Goal: Book appointment/travel/reservation

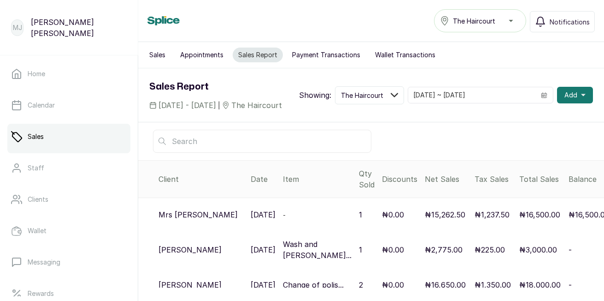
click at [571, 97] on button "Add" at bounding box center [575, 95] width 36 height 17
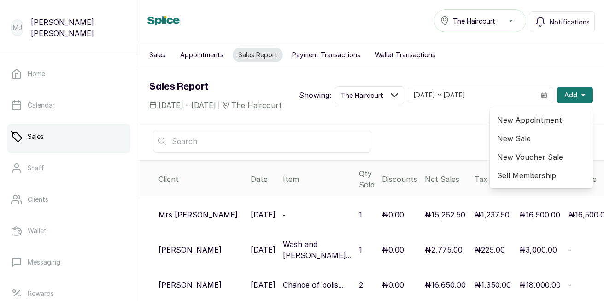
click at [542, 125] on span "New Appointment" at bounding box center [541, 119] width 89 height 11
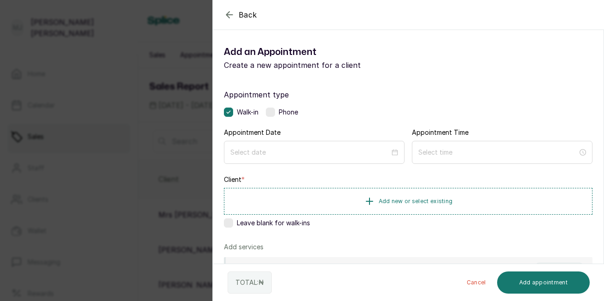
click at [278, 112] on div "Phone" at bounding box center [282, 111] width 32 height 9
click at [377, 160] on div at bounding box center [314, 152] width 181 height 23
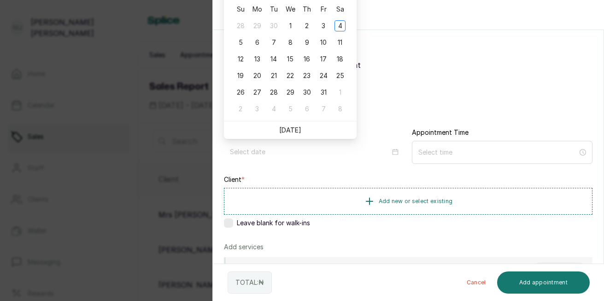
click at [295, 127] on link "[DATE]" at bounding box center [290, 130] width 22 height 8
type input "[DATE]"
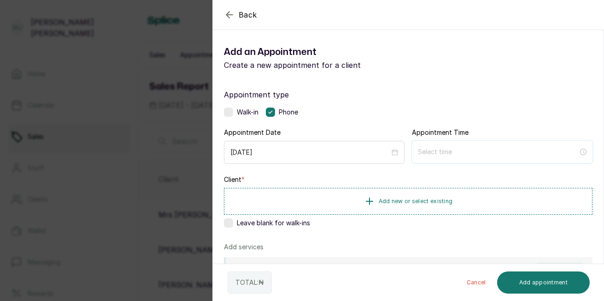
click at [436, 151] on input at bounding box center [498, 152] width 160 height 10
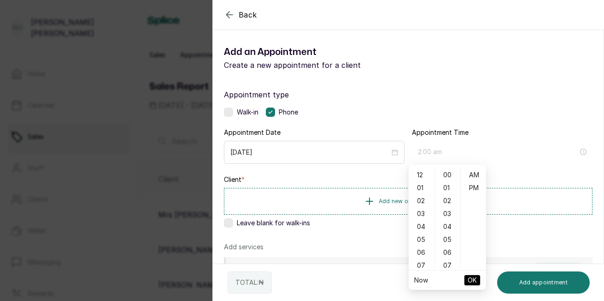
click at [425, 202] on div "02" at bounding box center [422, 200] width 22 height 13
click at [450, 250] on div "30" at bounding box center [448, 248] width 22 height 13
type input "2:30 pm"
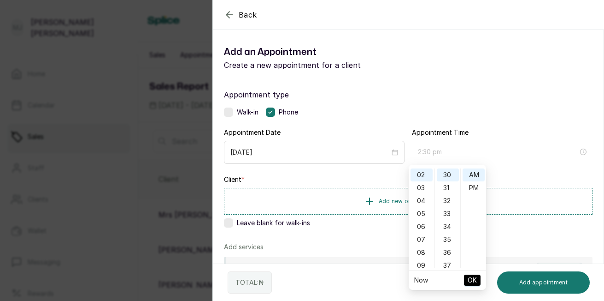
click at [472, 186] on div "PM" at bounding box center [474, 187] width 22 height 13
click at [471, 280] on span "OK" at bounding box center [472, 280] width 9 height 18
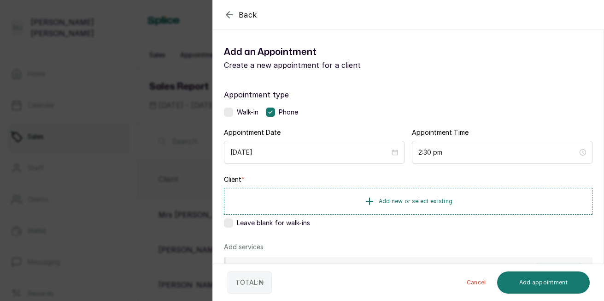
click at [404, 204] on span "Add new or select existing" at bounding box center [416, 200] width 74 height 7
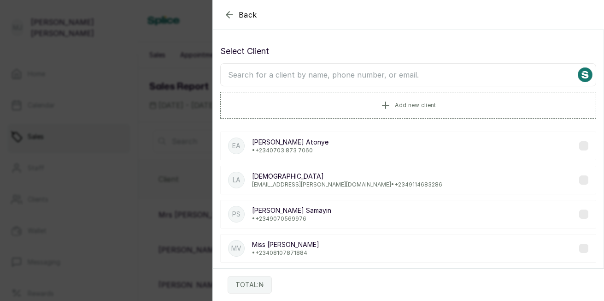
click at [426, 71] on input "text" at bounding box center [408, 74] width 376 height 23
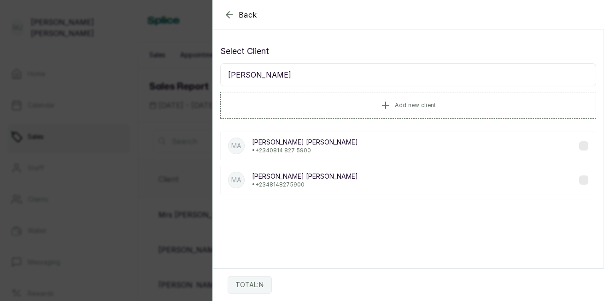
type input "[PERSON_NAME]"
click at [278, 154] on p "• [PHONE_NUMBER]" at bounding box center [305, 150] width 106 height 7
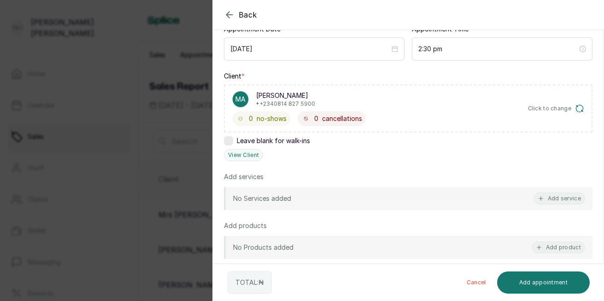
scroll to position [112, 0]
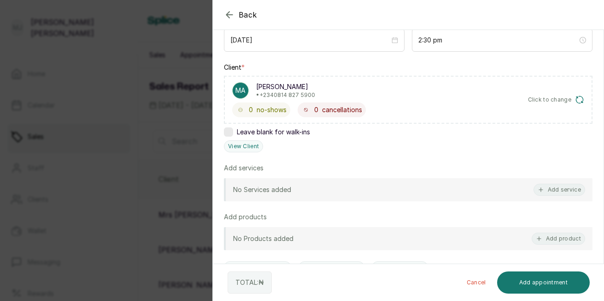
click at [563, 192] on button "Add service" at bounding box center [560, 189] width 52 height 12
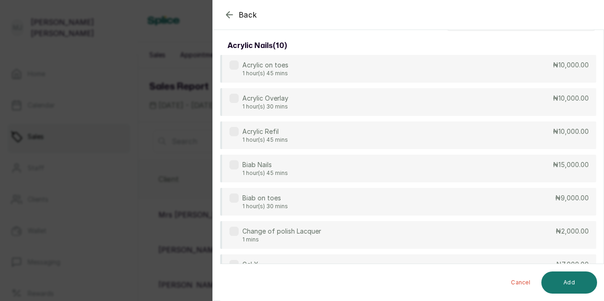
scroll to position [0, 0]
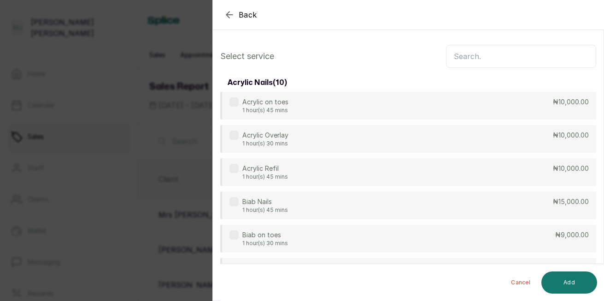
click at [530, 50] on input "text" at bounding box center [521, 56] width 150 height 23
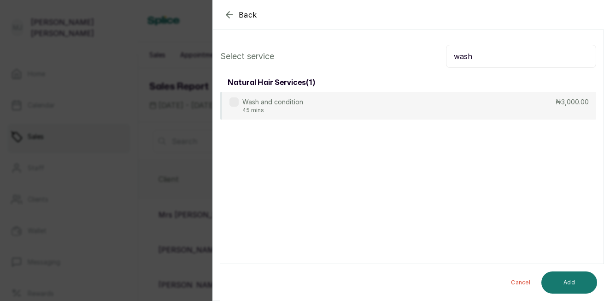
type input "wash"
click at [401, 102] on div "Wash and condition 45 mins ₦3,000.00" at bounding box center [408, 106] width 376 height 28
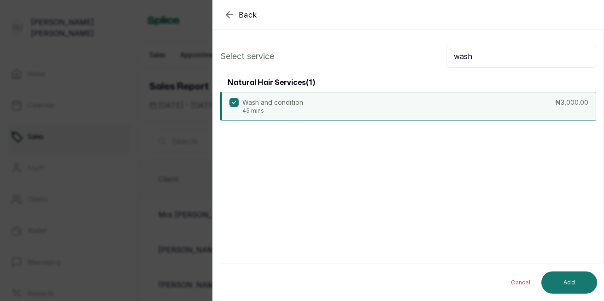
click at [565, 278] on button "Add" at bounding box center [570, 282] width 56 height 22
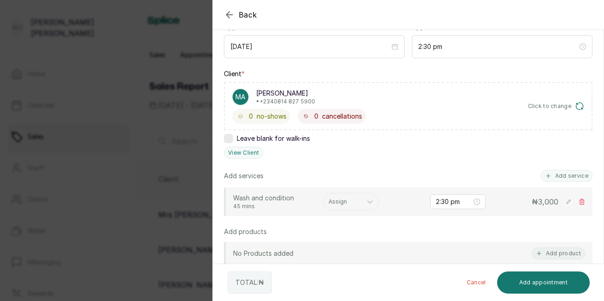
scroll to position [110, 0]
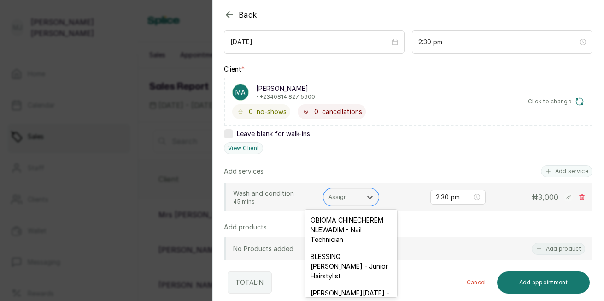
click at [369, 194] on icon at bounding box center [370, 196] width 9 height 9
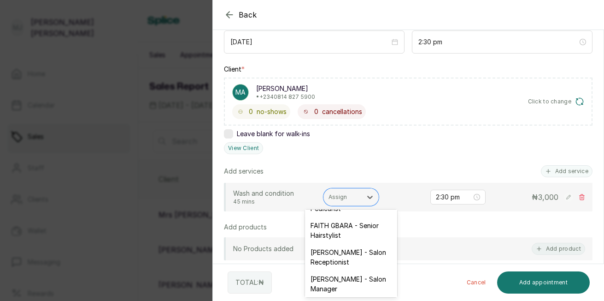
scroll to position [156, 0]
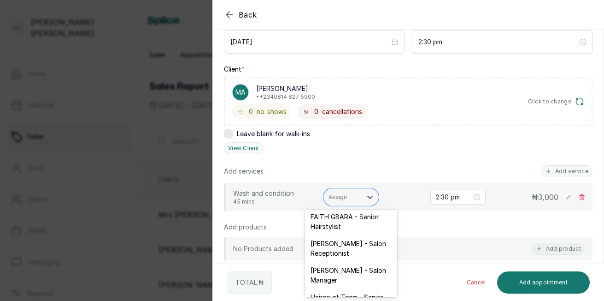
click at [361, 261] on div "[PERSON_NAME] - Salon Receptionist" at bounding box center [351, 248] width 92 height 27
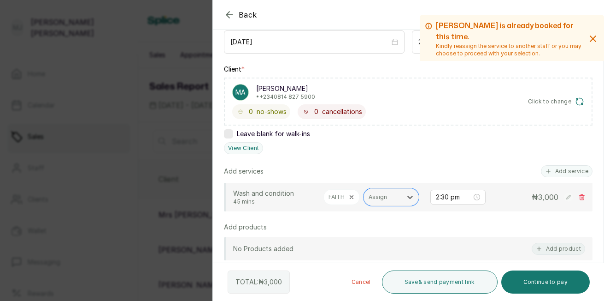
click at [549, 172] on button "Add service" at bounding box center [567, 171] width 52 height 12
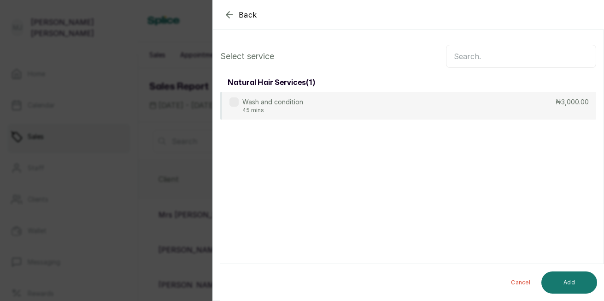
scroll to position [0, 0]
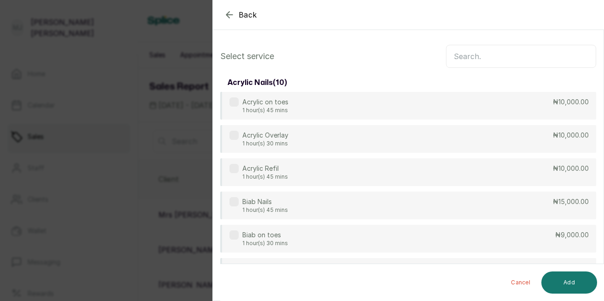
click at [503, 64] on input "text" at bounding box center [521, 56] width 150 height 23
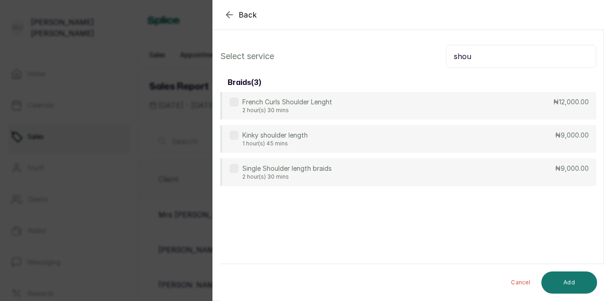
type input "shou"
click at [453, 139] on div "Kinky shoulder length 1 hour(s) 45 mins ₦9,000.00" at bounding box center [408, 139] width 376 height 28
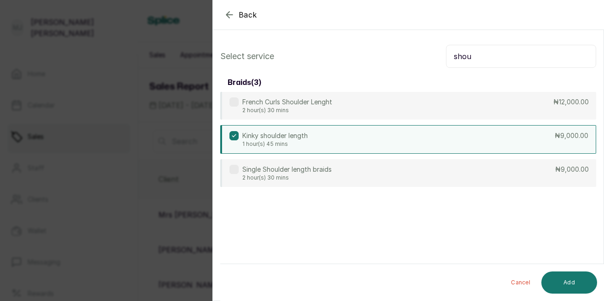
click at [576, 282] on button "Add" at bounding box center [570, 282] width 56 height 22
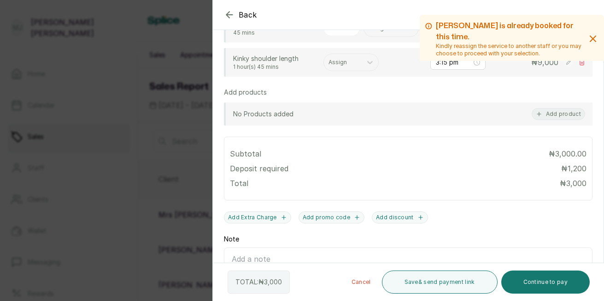
scroll to position [276, 0]
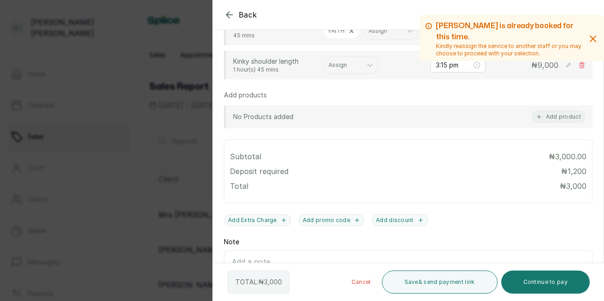
click at [356, 69] on div at bounding box center [343, 65] width 29 height 8
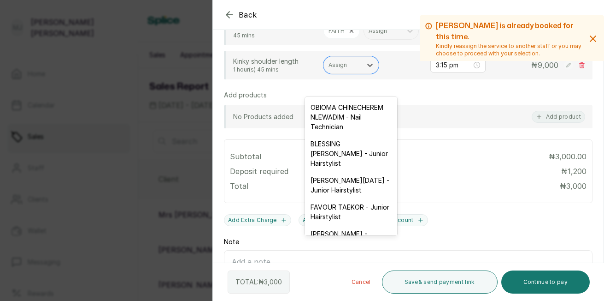
click at [345, 198] on div "[PERSON_NAME][DATE] - Junior Hairstylist" at bounding box center [351, 185] width 92 height 27
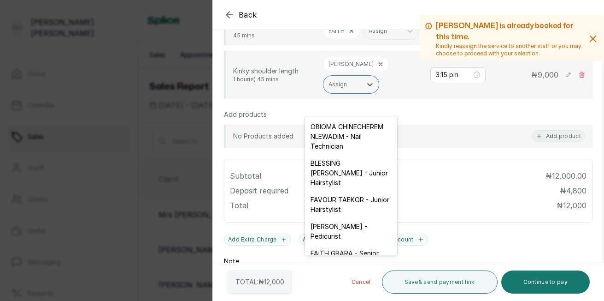
click at [349, 89] on div at bounding box center [343, 84] width 29 height 8
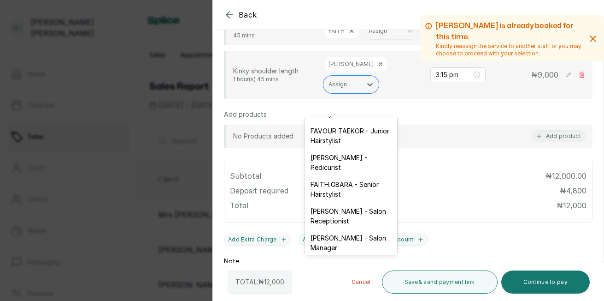
scroll to position [0, 0]
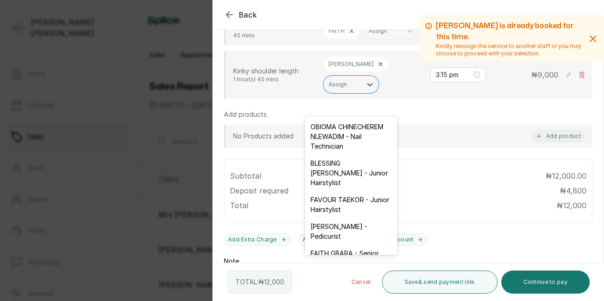
click at [345, 218] on div "FAVOUR TAEKOR - Junior Hairstylist" at bounding box center [351, 204] width 92 height 27
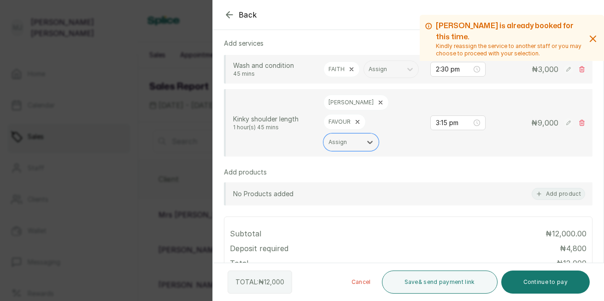
scroll to position [210, 0]
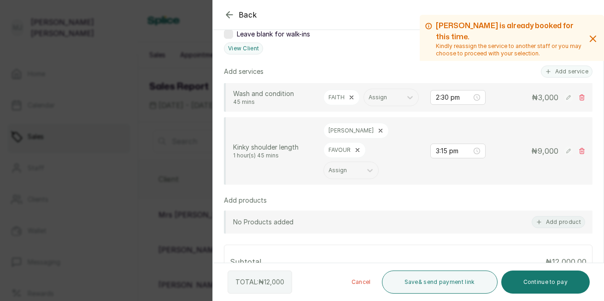
click at [553, 73] on button "Add service" at bounding box center [567, 71] width 52 height 12
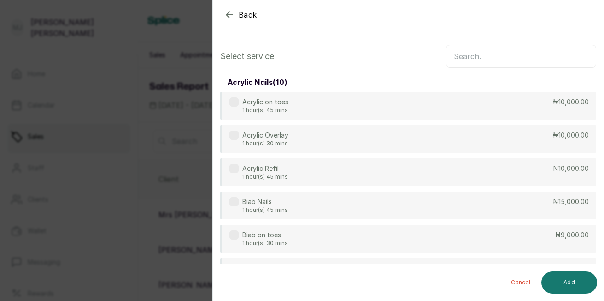
click at [534, 59] on input "text" at bounding box center [521, 56] width 150 height 23
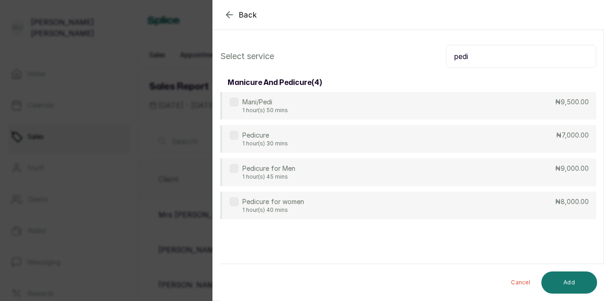
type input "pedi"
click at [487, 198] on div "Pedicure for women 1 hour(s) 40 mins ₦8,000.00" at bounding box center [408, 205] width 376 height 28
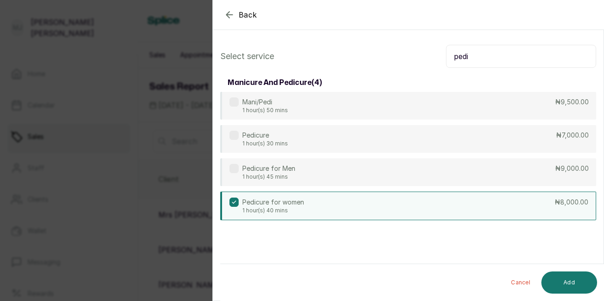
click at [569, 285] on button "Add" at bounding box center [570, 282] width 56 height 22
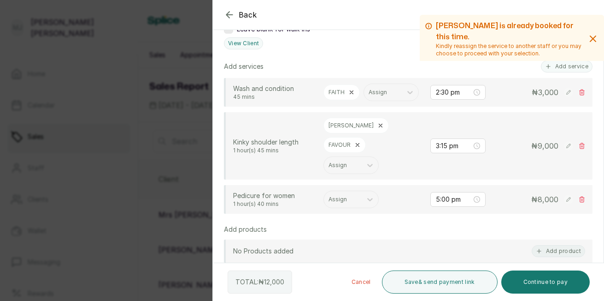
scroll to position [219, 0]
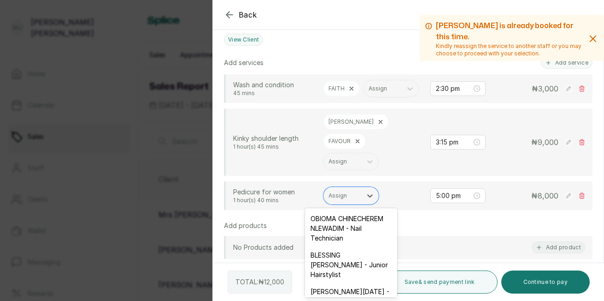
click at [349, 195] on div at bounding box center [343, 195] width 29 height 8
click at [344, 222] on div "OBIOMA CHINECHEREM NLEWADIM - Nail Technician" at bounding box center [351, 228] width 92 height 36
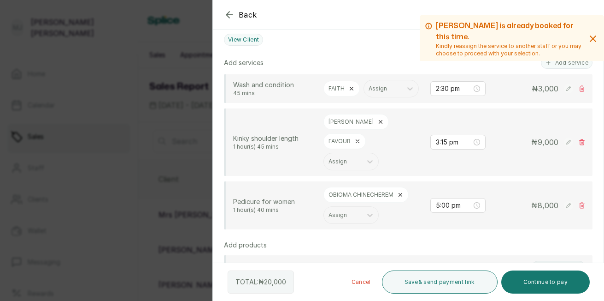
click at [579, 145] on icon at bounding box center [582, 142] width 6 height 6
type input "5:00 pm"
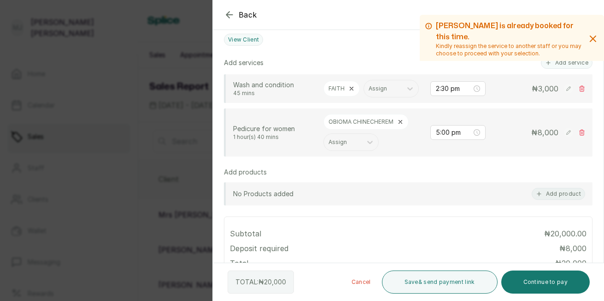
click at [568, 62] on button "Add service" at bounding box center [567, 63] width 52 height 12
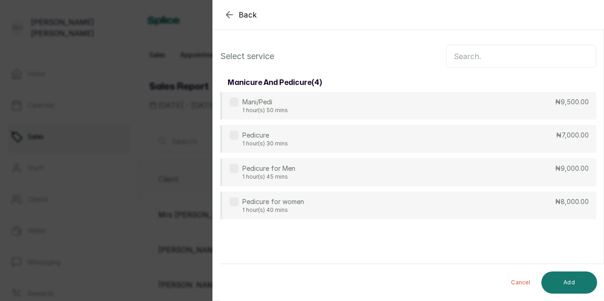
scroll to position [0, 0]
click at [547, 53] on input "text" at bounding box center [521, 56] width 150 height 23
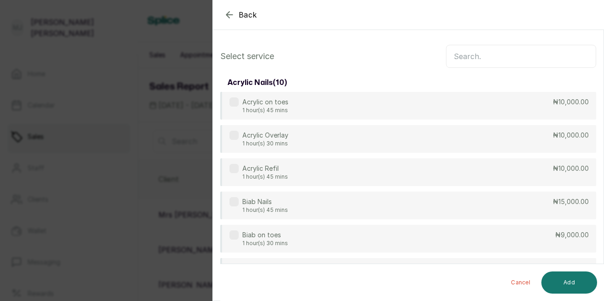
type input ","
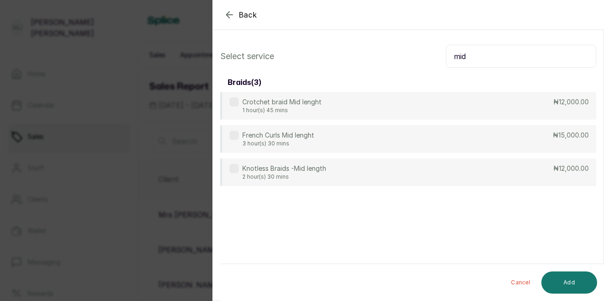
type input "mid"
click at [373, 175] on div "Knotless Braids -Mid length 2 hour(s) 30 mins ₦12,000.00" at bounding box center [408, 172] width 376 height 28
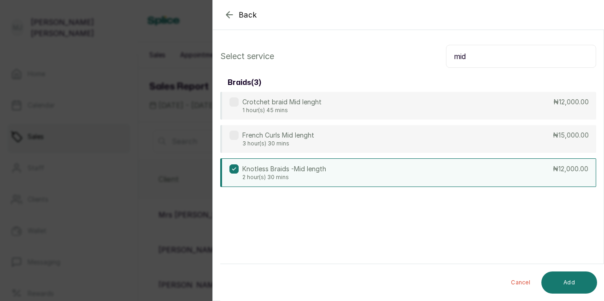
click at [567, 278] on button "Add" at bounding box center [570, 282] width 56 height 22
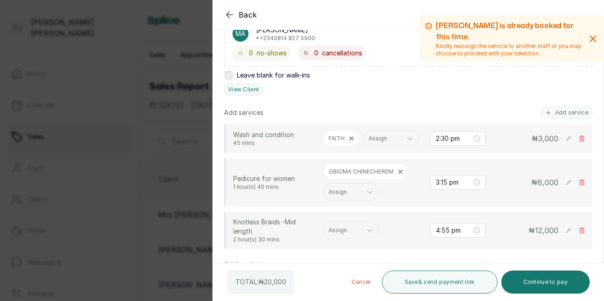
scroll to position [194, 0]
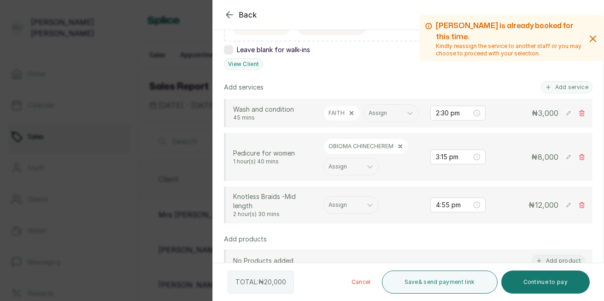
click at [349, 211] on div "Assign" at bounding box center [343, 205] width 38 height 12
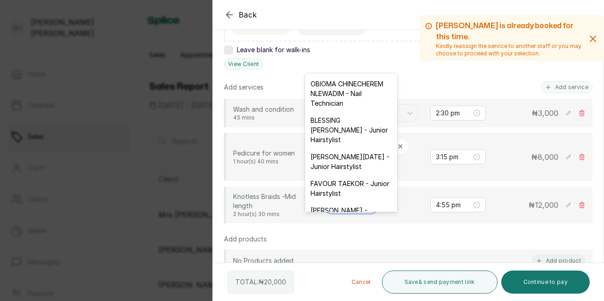
scroll to position [18, 0]
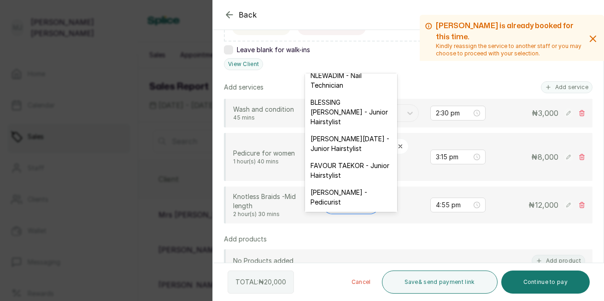
click at [344, 204] on div "[PERSON_NAME] - Pedicurist" at bounding box center [351, 196] width 92 height 27
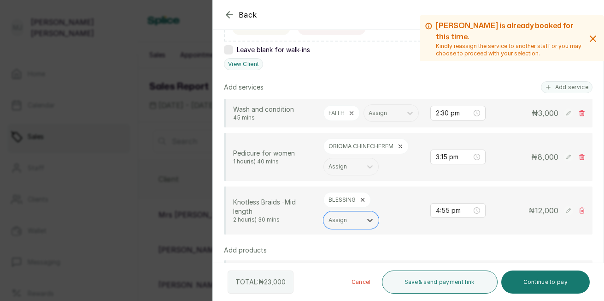
click at [362, 201] on icon at bounding box center [362, 199] width 3 height 3
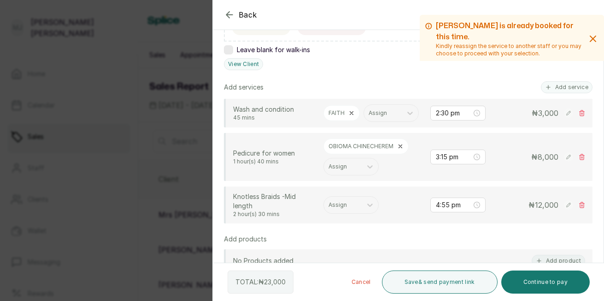
click at [359, 211] on div "Assign" at bounding box center [343, 205] width 38 height 12
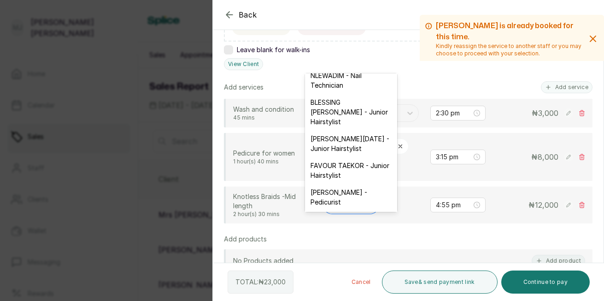
click at [346, 183] on div "FAVOUR TAEKOR - Junior Hairstylist" at bounding box center [351, 170] width 92 height 27
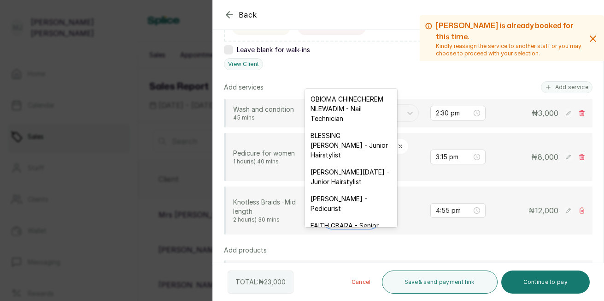
click at [348, 224] on div at bounding box center [343, 220] width 29 height 8
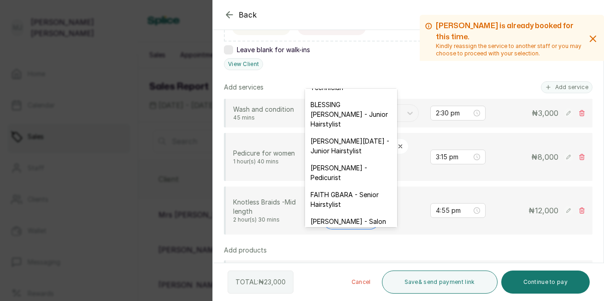
click at [342, 159] on div "[PERSON_NAME][DATE] - Junior Hairstylist" at bounding box center [351, 145] width 92 height 27
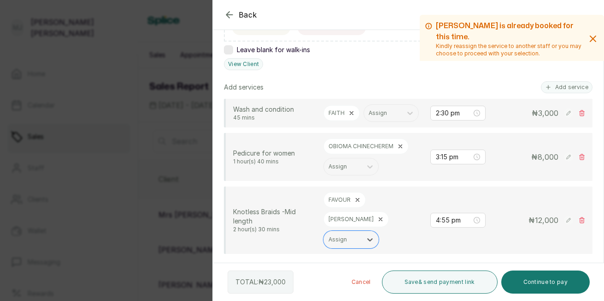
click at [537, 278] on button "Continue to pay" at bounding box center [546, 281] width 89 height 23
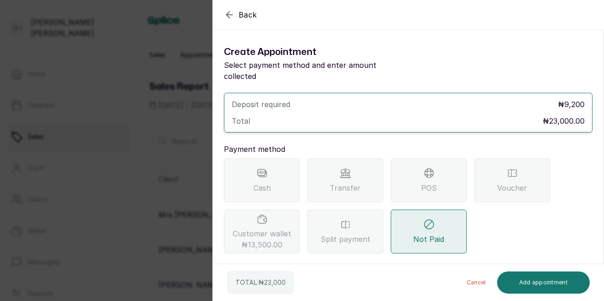
scroll to position [0, 0]
click at [341, 182] on span "Transfer" at bounding box center [345, 187] width 31 height 11
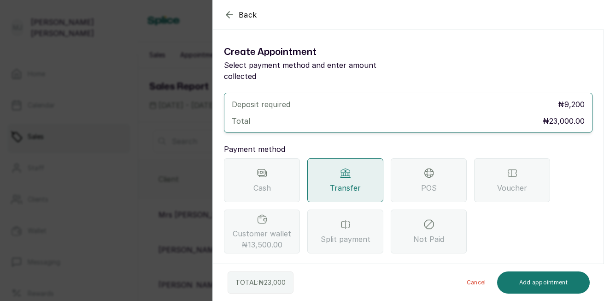
click at [329, 264] on label "Choose your preferred Bank for payment" at bounding box center [287, 268] width 127 height 9
click at [329, 277] on select "Select Bank THE HAIR COURT Zenith Bank THE HAIR COURT Guaranty Trust Bank" at bounding box center [408, 288] width 369 height 23
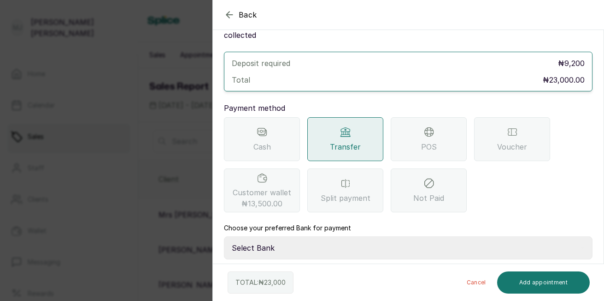
scroll to position [82, 0]
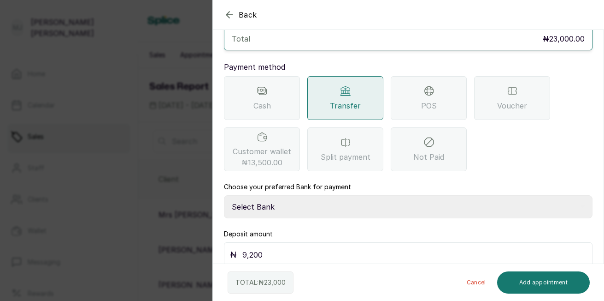
click at [297, 195] on select "Select Bank THE HAIR COURT Zenith Bank THE HAIR COURT Guaranty Trust Bank" at bounding box center [408, 206] width 369 height 23
select select "8093f8fd-914a-4246-9da3-7ae1719cd41e"
click at [224, 195] on select "Select Bank THE HAIR COURT Zenith Bank THE HAIR COURT Guaranty Trust Bank" at bounding box center [408, 206] width 369 height 23
click at [279, 248] on input "9,200" at bounding box center [415, 254] width 344 height 13
type input "9"
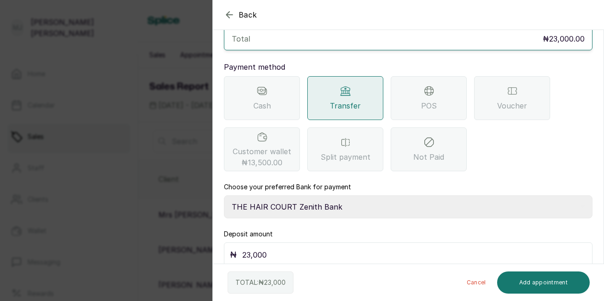
type input "23,000"
click at [544, 279] on button "Add appointment" at bounding box center [543, 282] width 93 height 22
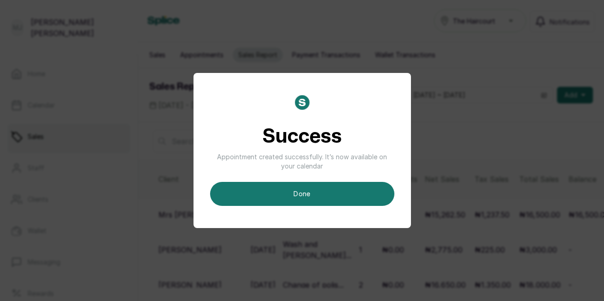
click at [254, 186] on button "done" at bounding box center [302, 194] width 184 height 24
